Goal: Information Seeking & Learning: Understand process/instructions

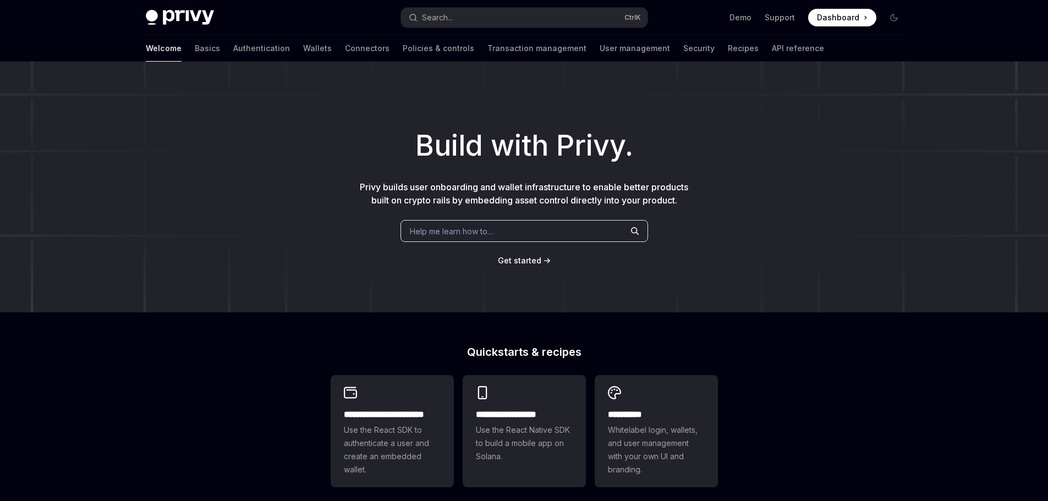
type textarea "*"
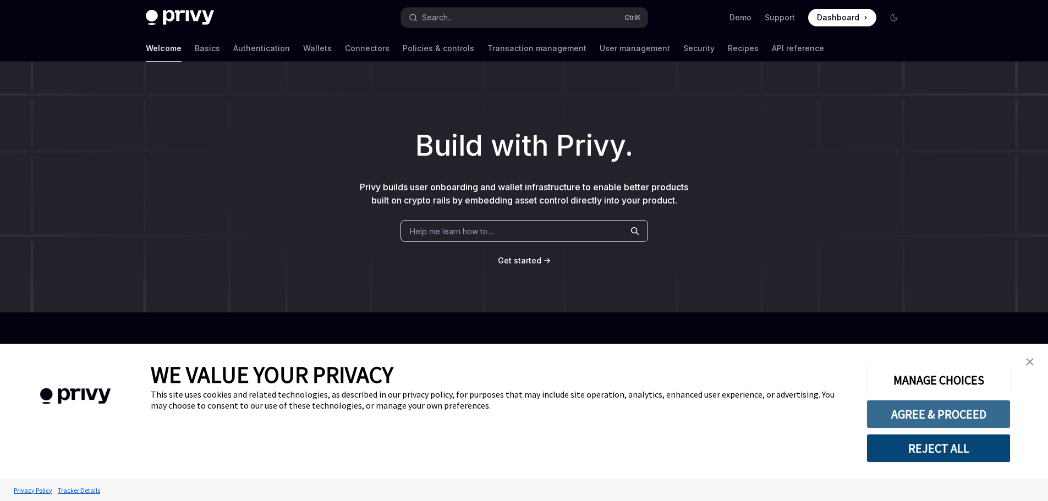
click at [913, 409] on button "AGREE & PROCEED" at bounding box center [939, 414] width 144 height 29
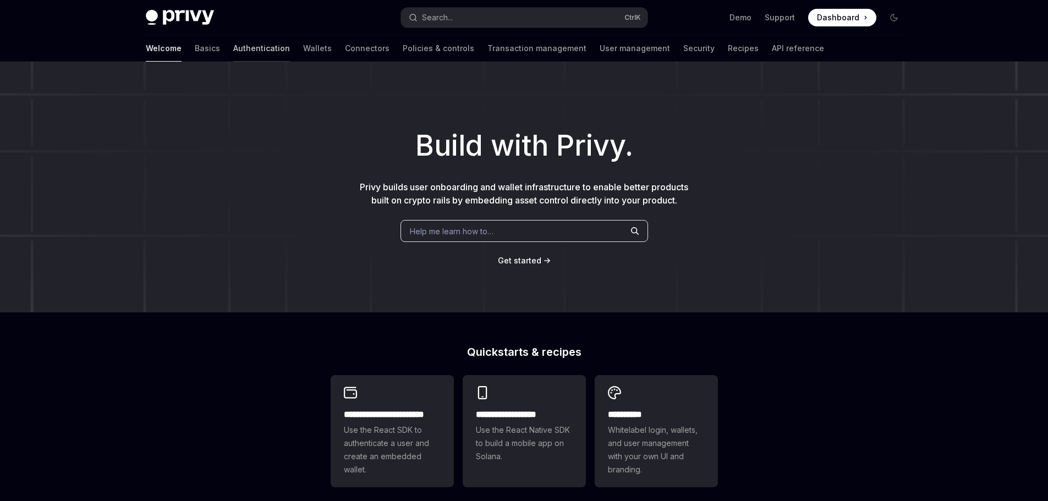
click at [233, 42] on link "Authentication" at bounding box center [261, 48] width 57 height 26
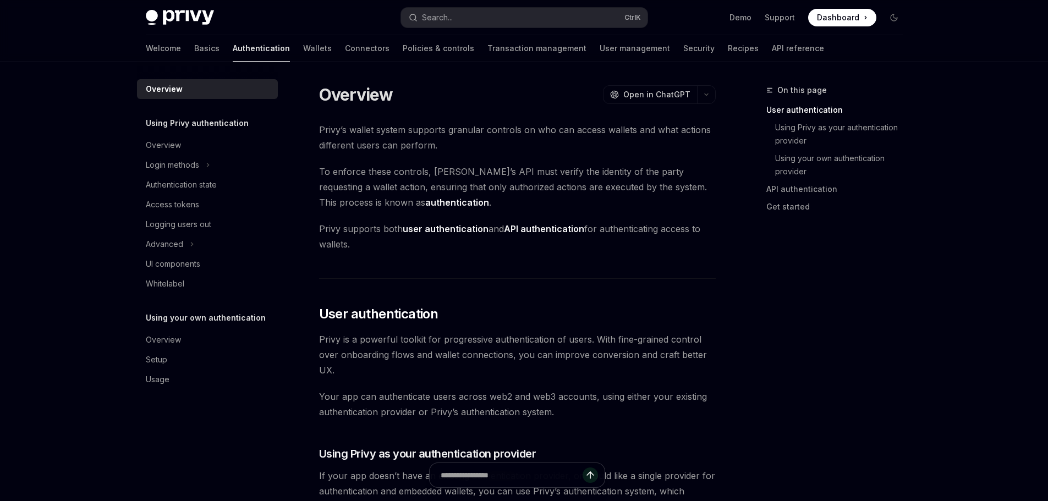
drag, startPoint x: 960, startPoint y: 361, endPoint x: 945, endPoint y: 363, distance: 14.4
click at [179, 206] on div "Access tokens" at bounding box center [172, 204] width 53 height 13
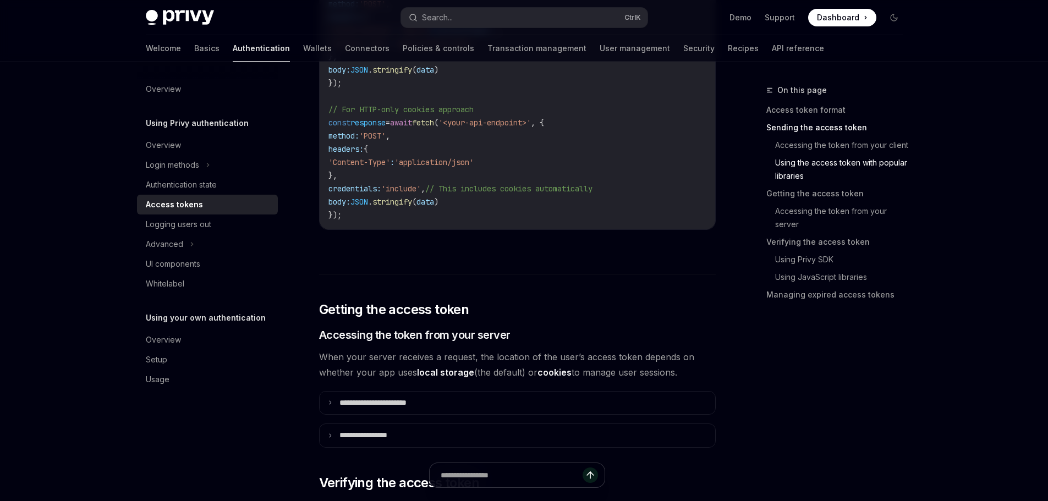
scroll to position [1163, 0]
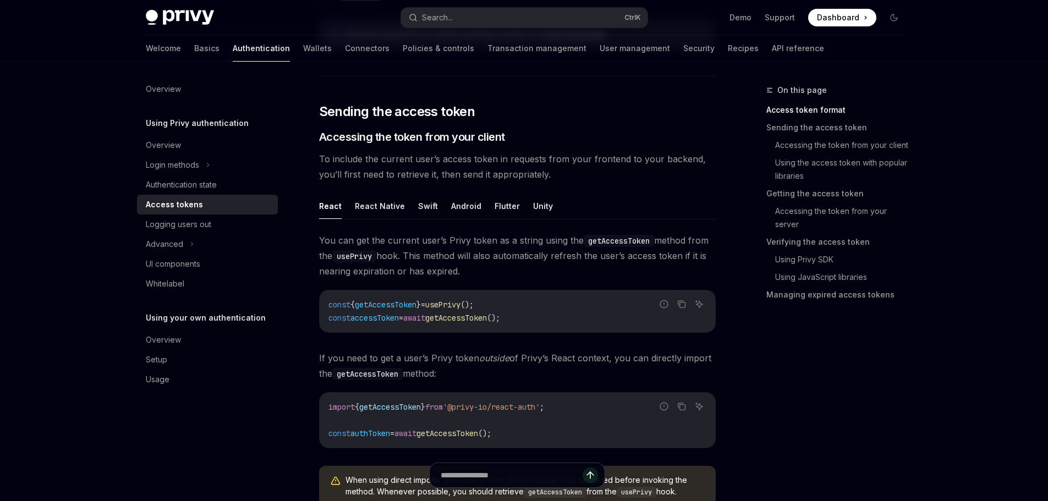
scroll to position [503, 0]
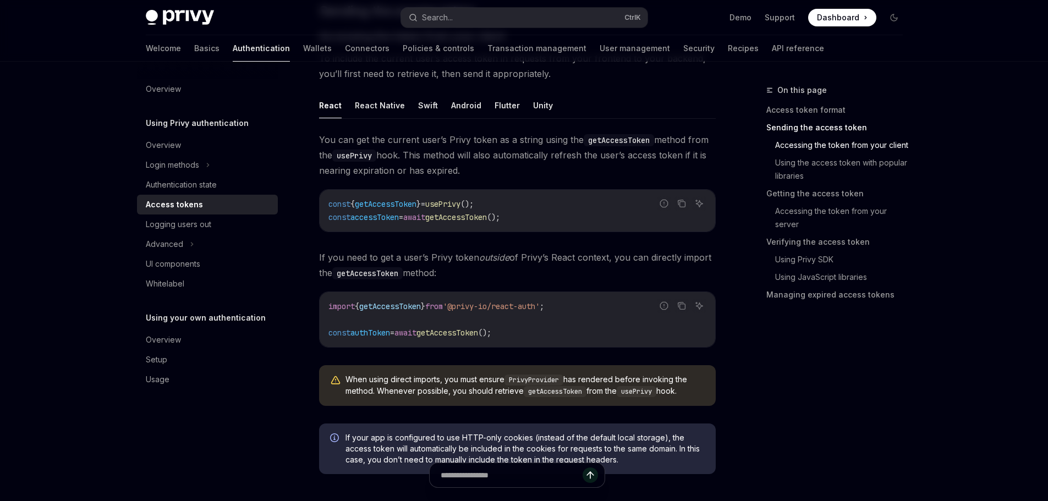
click at [887, 435] on div "On this page Access token format Sending the access token Accessing the token f…" at bounding box center [827, 293] width 167 height 418
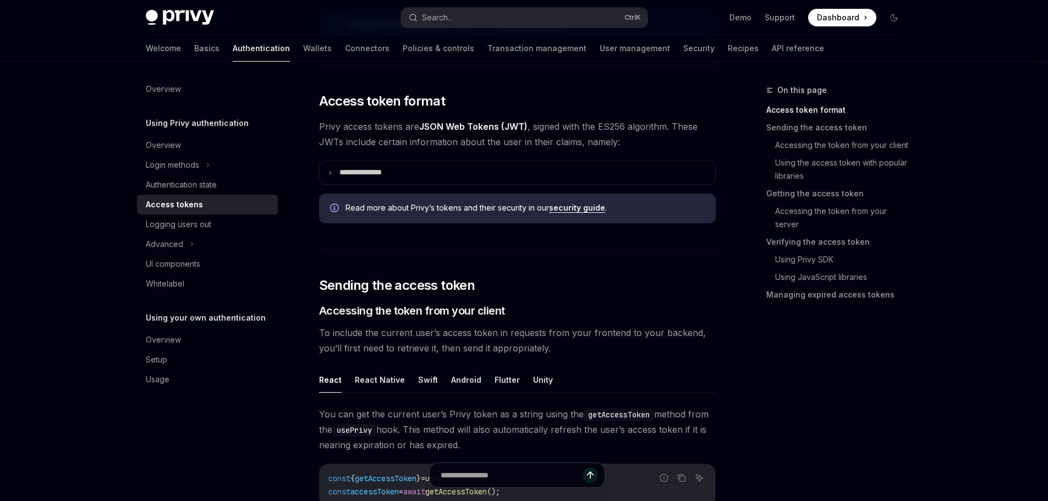
scroll to position [228, 0]
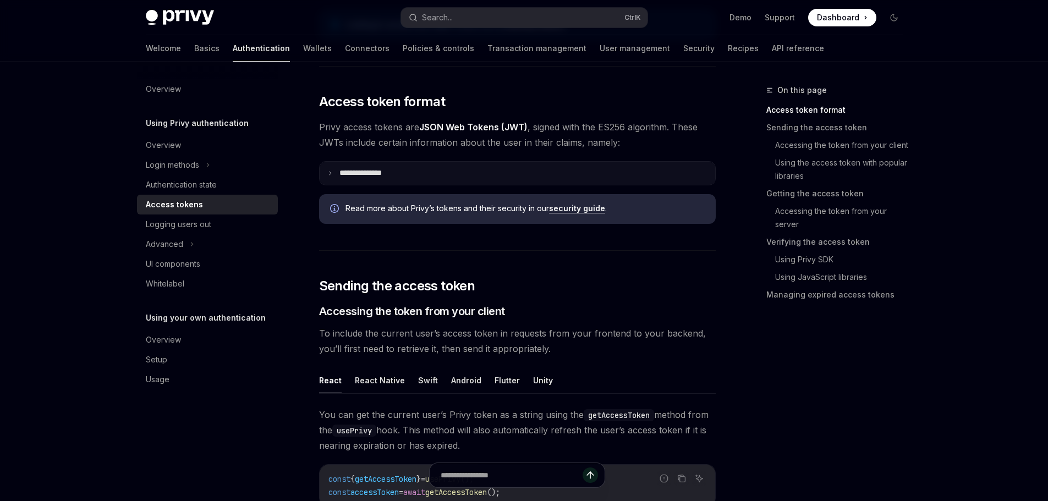
click at [332, 184] on summary "**********" at bounding box center [518, 173] width 396 height 23
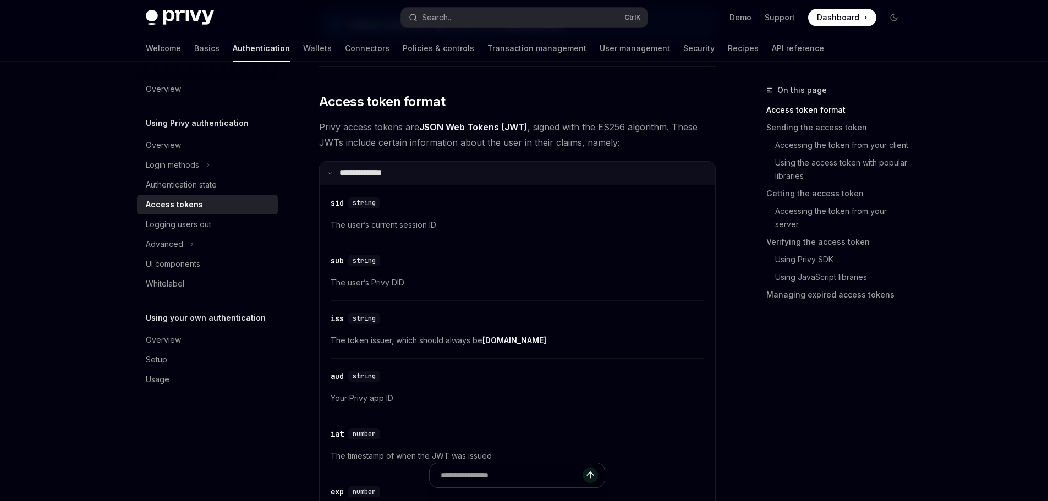
click at [329, 177] on summary "**********" at bounding box center [518, 173] width 396 height 23
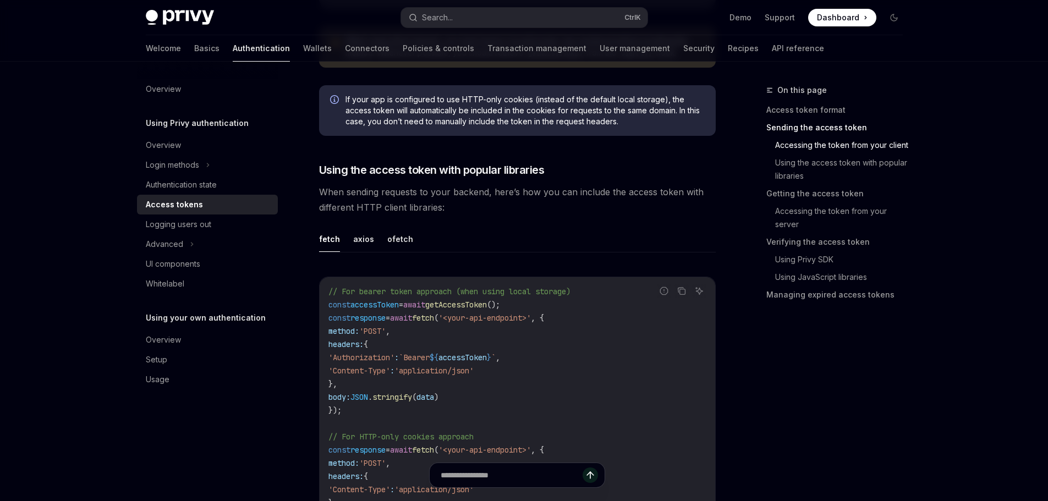
scroll to position [935, 0]
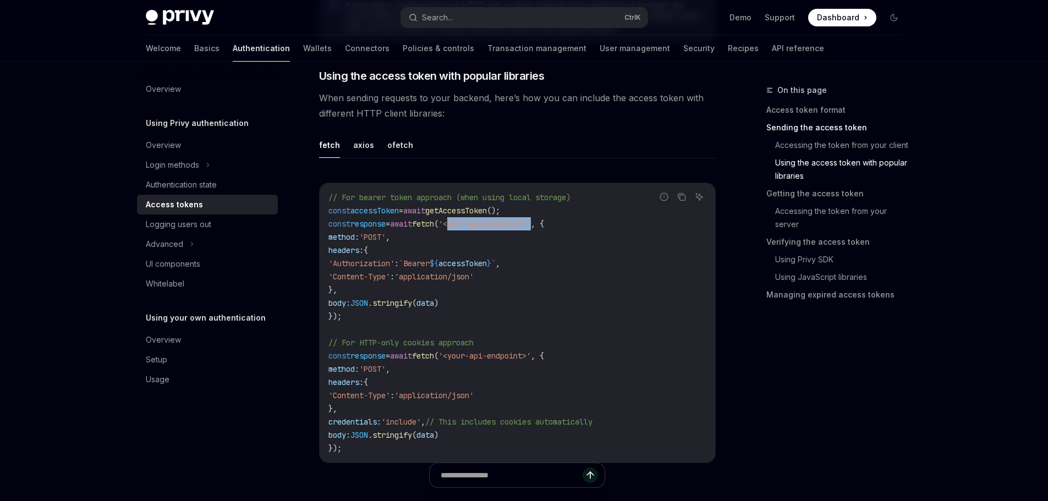
drag, startPoint x: 472, startPoint y: 222, endPoint x: 588, endPoint y: 248, distance: 118.3
click at [572, 232] on code "// For bearer token approach (when using local storage) const accessToken = awa…" at bounding box center [517, 323] width 378 height 264
click at [604, 293] on code "// For bearer token approach (when using local storage) const accessToken = awa…" at bounding box center [517, 323] width 378 height 264
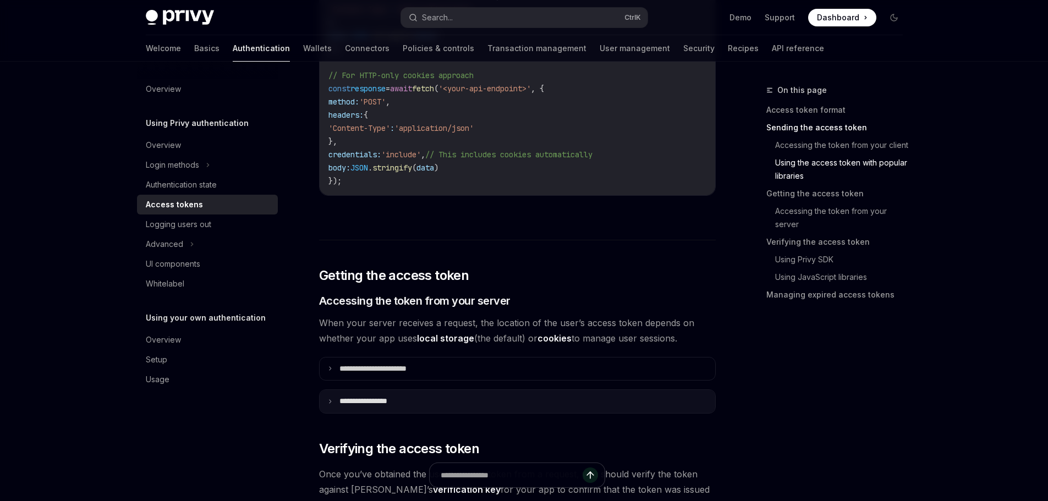
scroll to position [1321, 0]
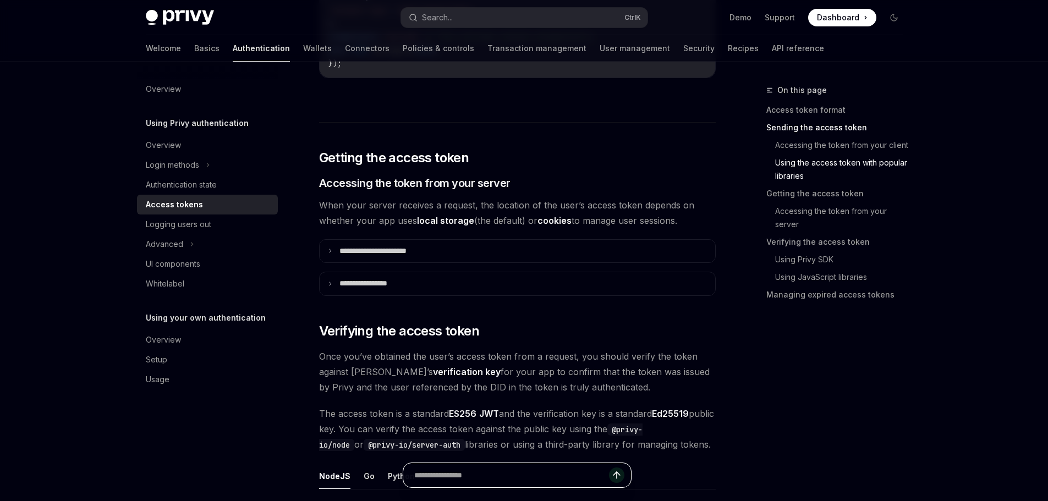
click at [475, 476] on input "Ask a question..." at bounding box center [511, 475] width 195 height 24
click at [817, 431] on div "On this page Access token format Sending the access token Accessing the token f…" at bounding box center [827, 293] width 167 height 418
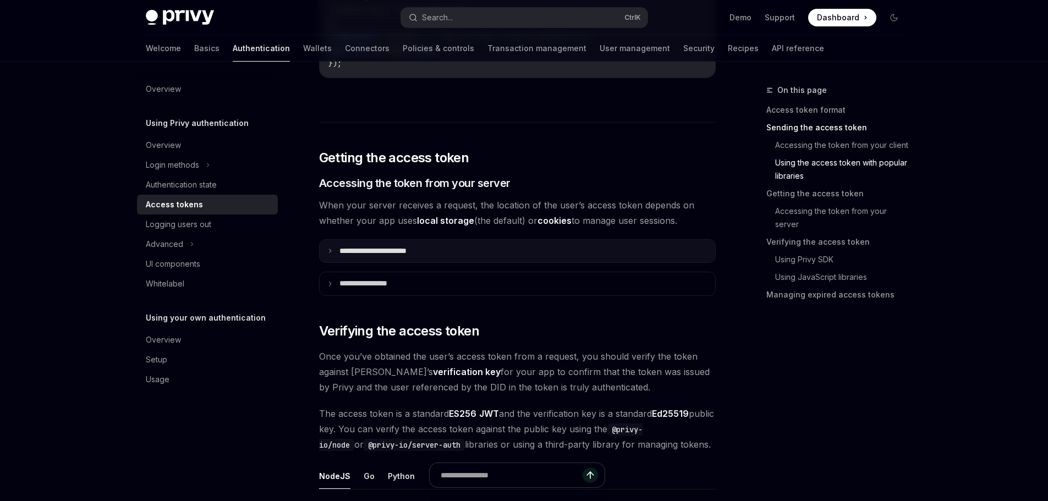
click at [379, 253] on p "**********" at bounding box center [385, 251] width 92 height 10
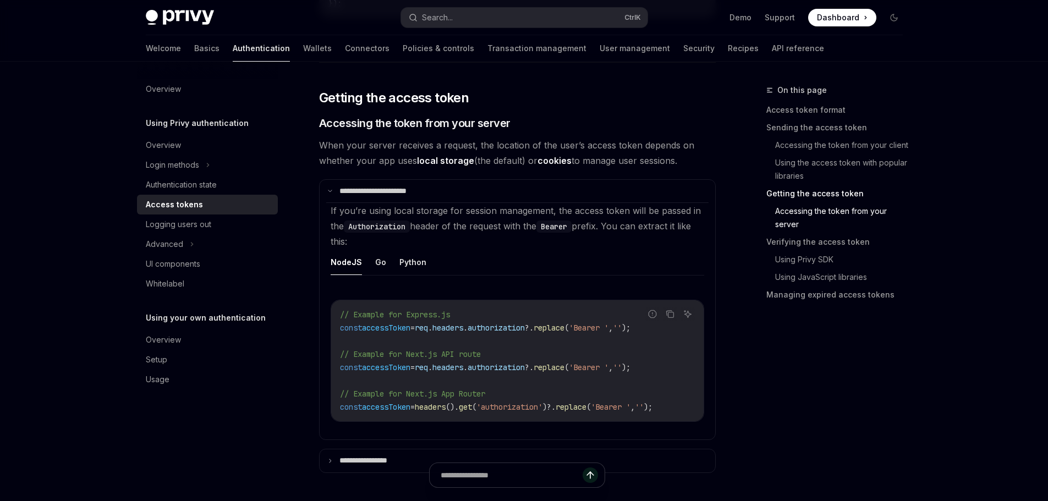
scroll to position [1486, 0]
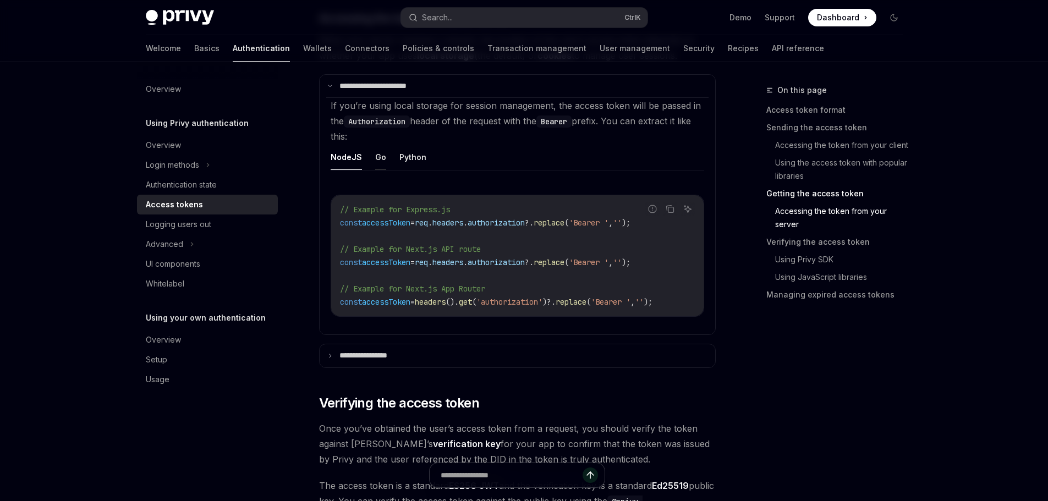
click at [380, 157] on button "Go" at bounding box center [380, 157] width 11 height 26
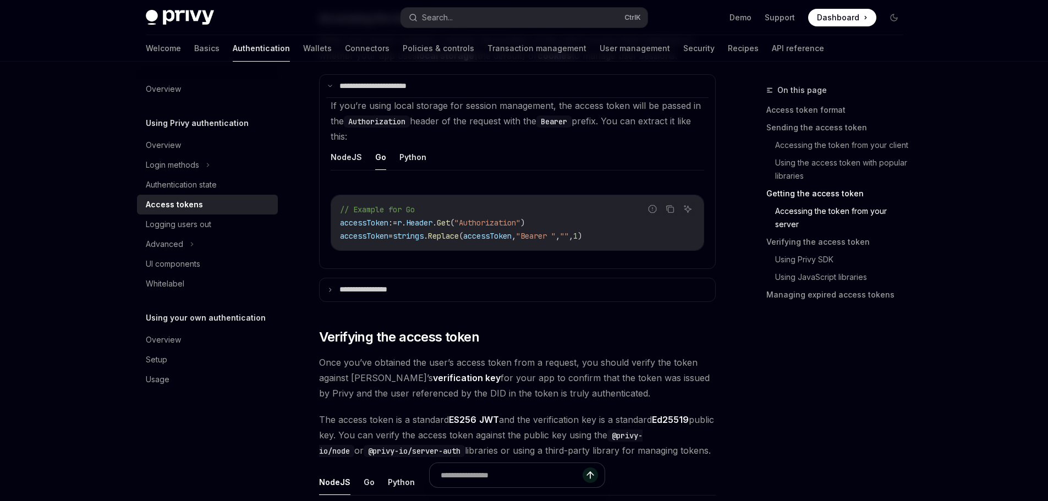
scroll to position [1321, 0]
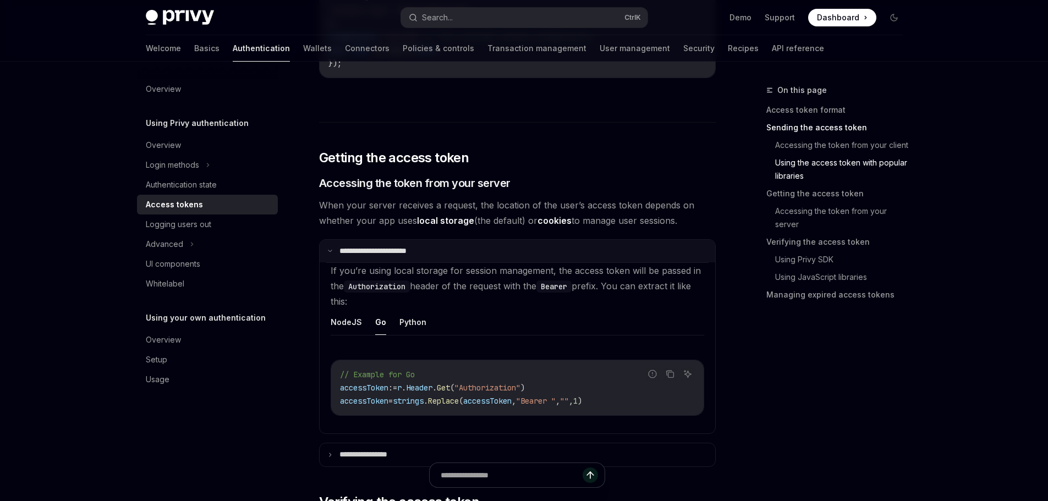
click at [388, 251] on p "**********" at bounding box center [383, 251] width 89 height 10
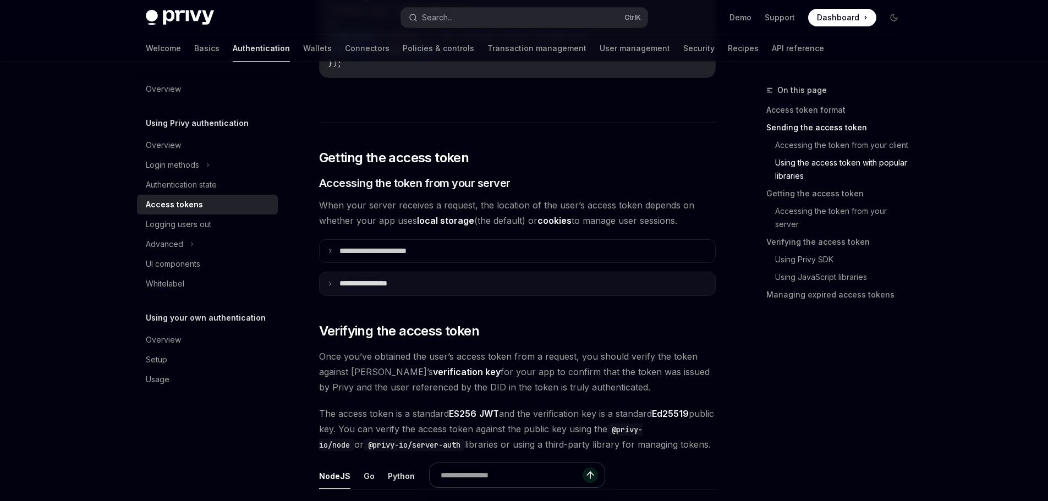
click at [400, 284] on p "**********" at bounding box center [373, 284] width 69 height 10
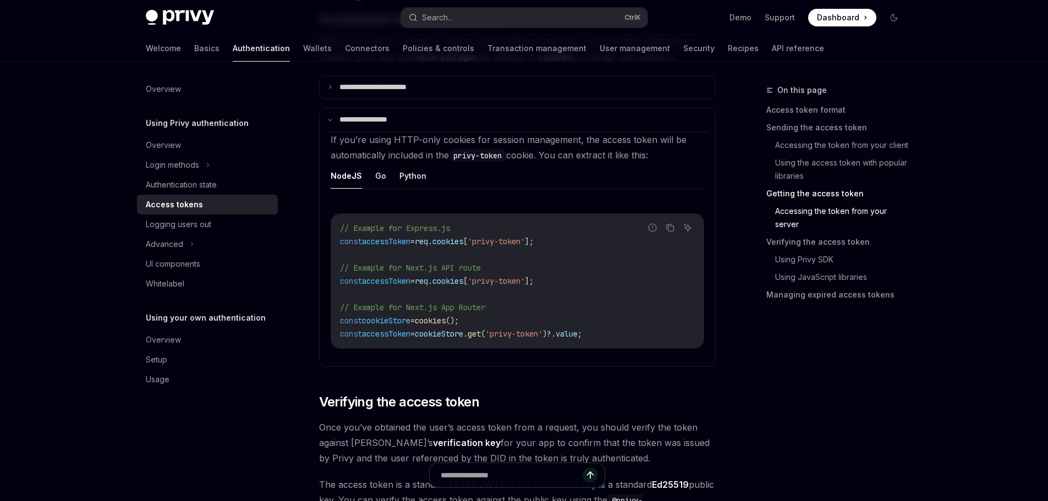
scroll to position [1431, 0]
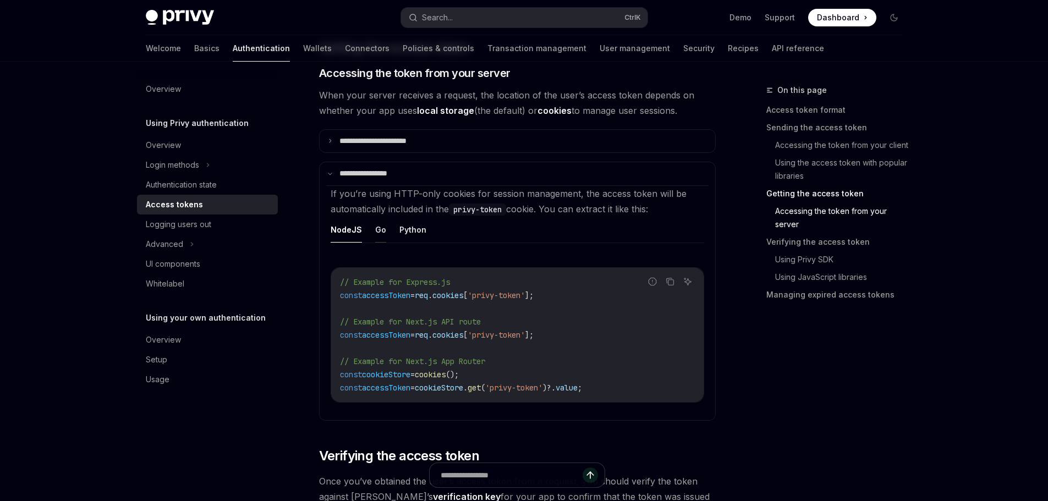
click at [375, 228] on button "Go" at bounding box center [380, 230] width 11 height 26
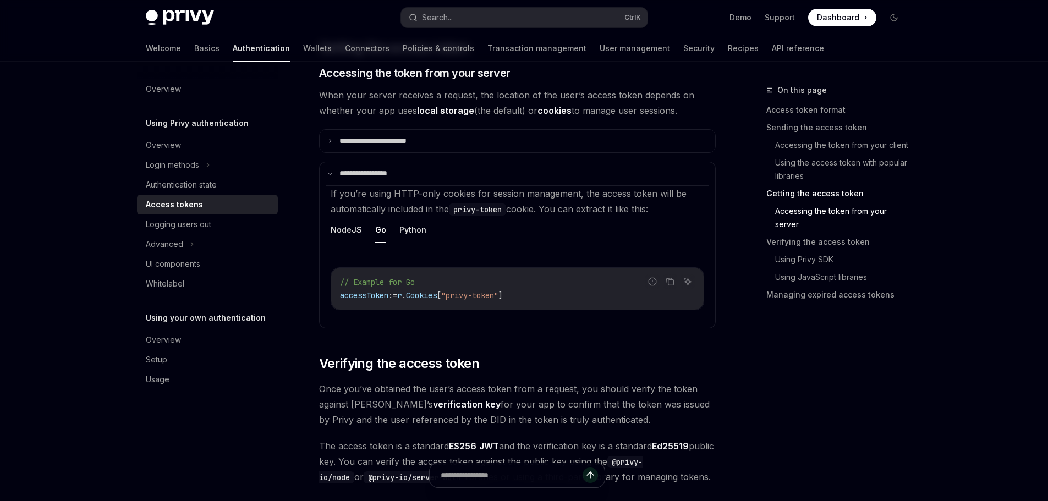
click at [475, 231] on ul "NodeJS Go Python" at bounding box center [518, 230] width 374 height 26
click at [460, 238] on ul "NodeJS Go Python" at bounding box center [518, 230] width 374 height 26
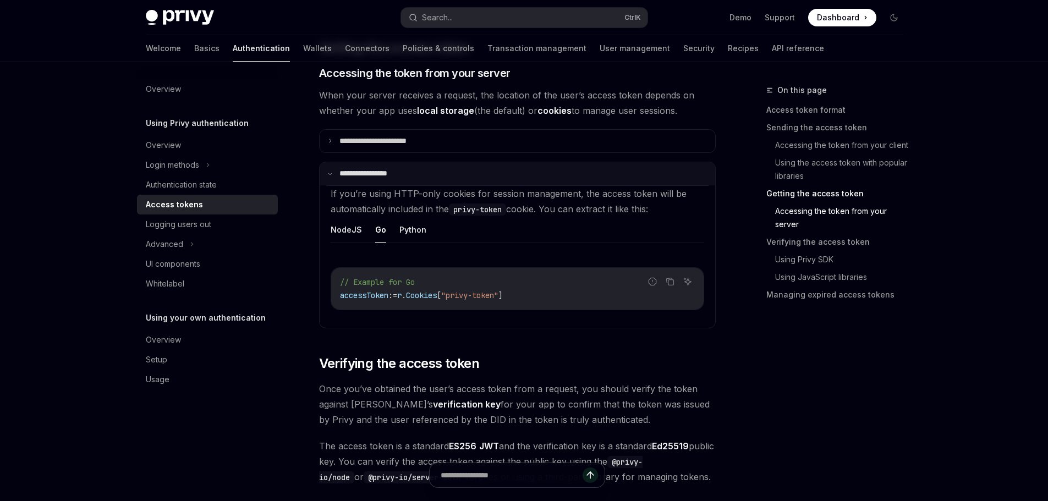
click at [437, 171] on summary "**********" at bounding box center [518, 173] width 396 height 23
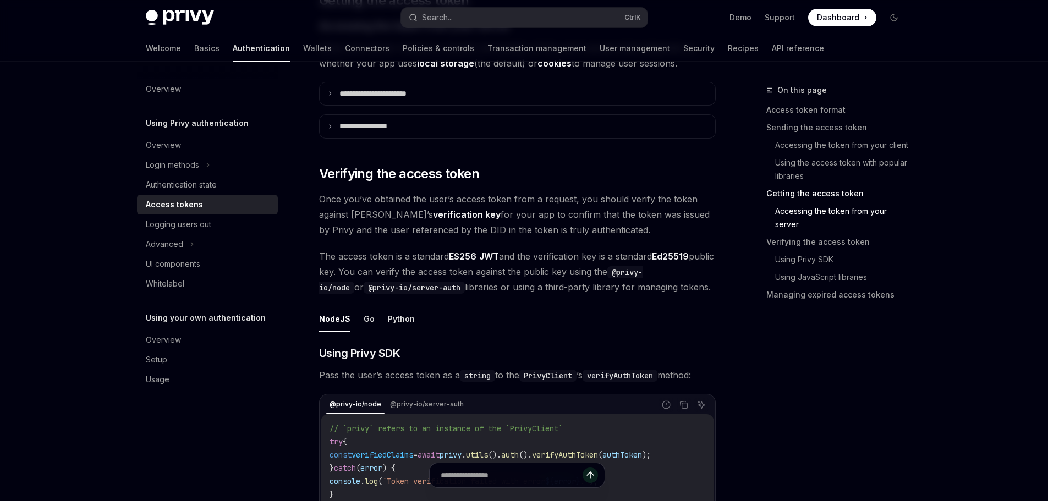
scroll to position [1541, 0]
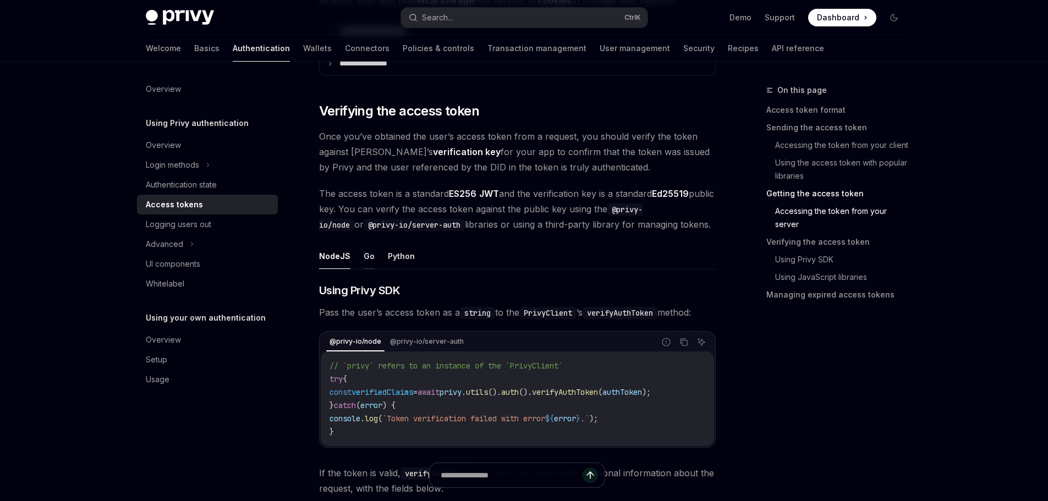
click at [364, 246] on button "Go" at bounding box center [369, 256] width 11 height 26
type textarea "*"
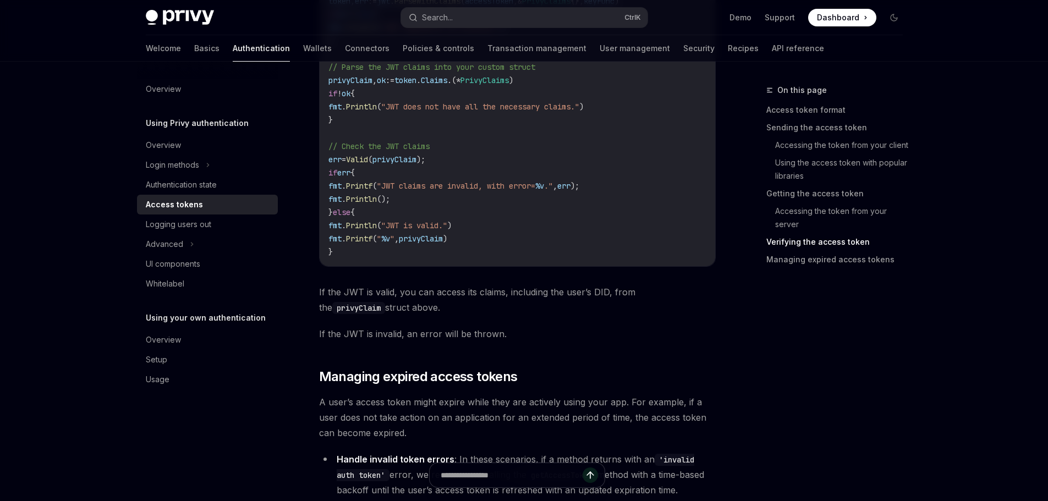
scroll to position [2641, 0]
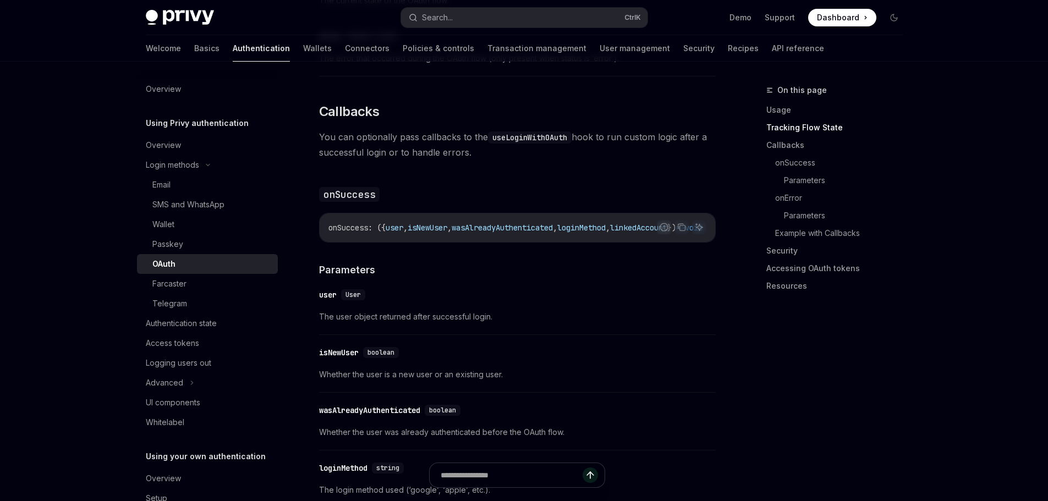
scroll to position [1321, 0]
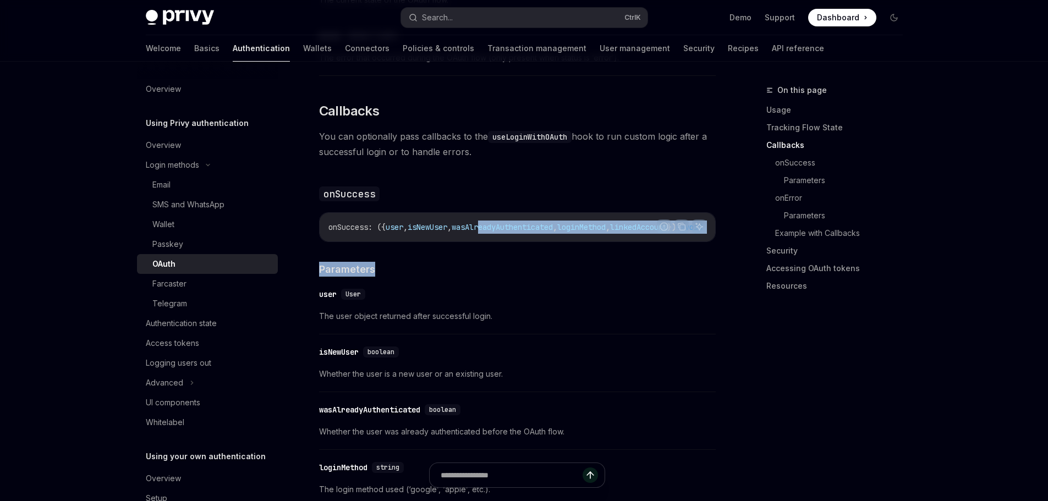
drag, startPoint x: 474, startPoint y: 228, endPoint x: 494, endPoint y: 227, distance: 19.8
click at [494, 227] on div "The React SDK supports OAuth login with Google, Apple, Twitter, GitHub, Discord…" at bounding box center [517, 244] width 397 height 2377
click at [494, 221] on div "onSuccess : ({ user , isNewUser , wasAlreadyAuthenticated , loginMethod , linke…" at bounding box center [518, 227] width 396 height 29
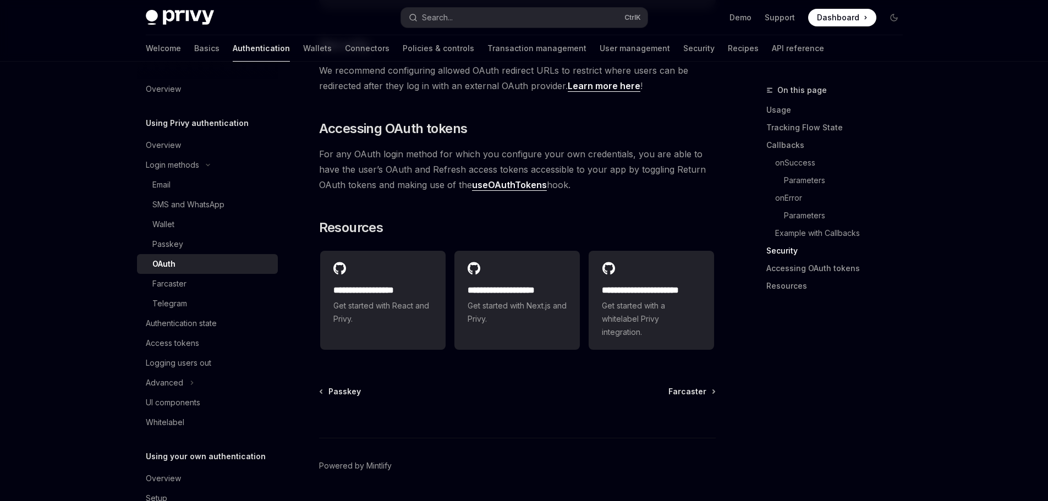
scroll to position [2415, 0]
